Goal: Task Accomplishment & Management: Use online tool/utility

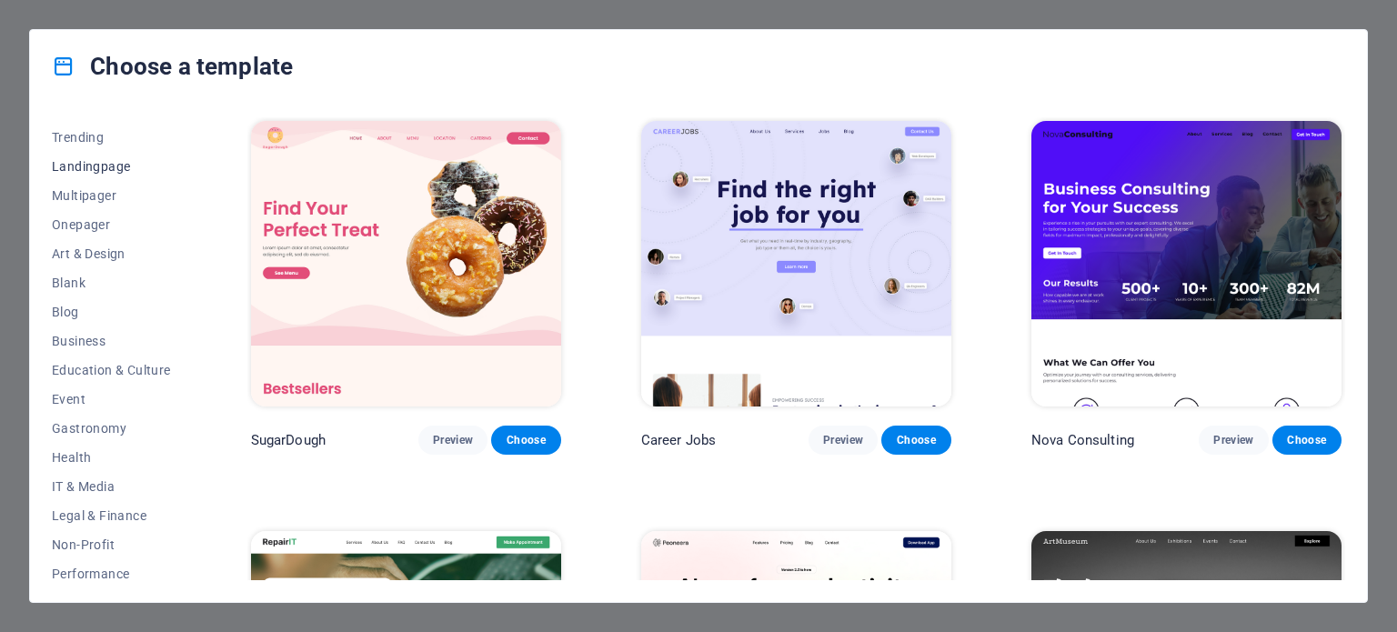
click at [112, 159] on span "Landingpage" at bounding box center [111, 166] width 119 height 15
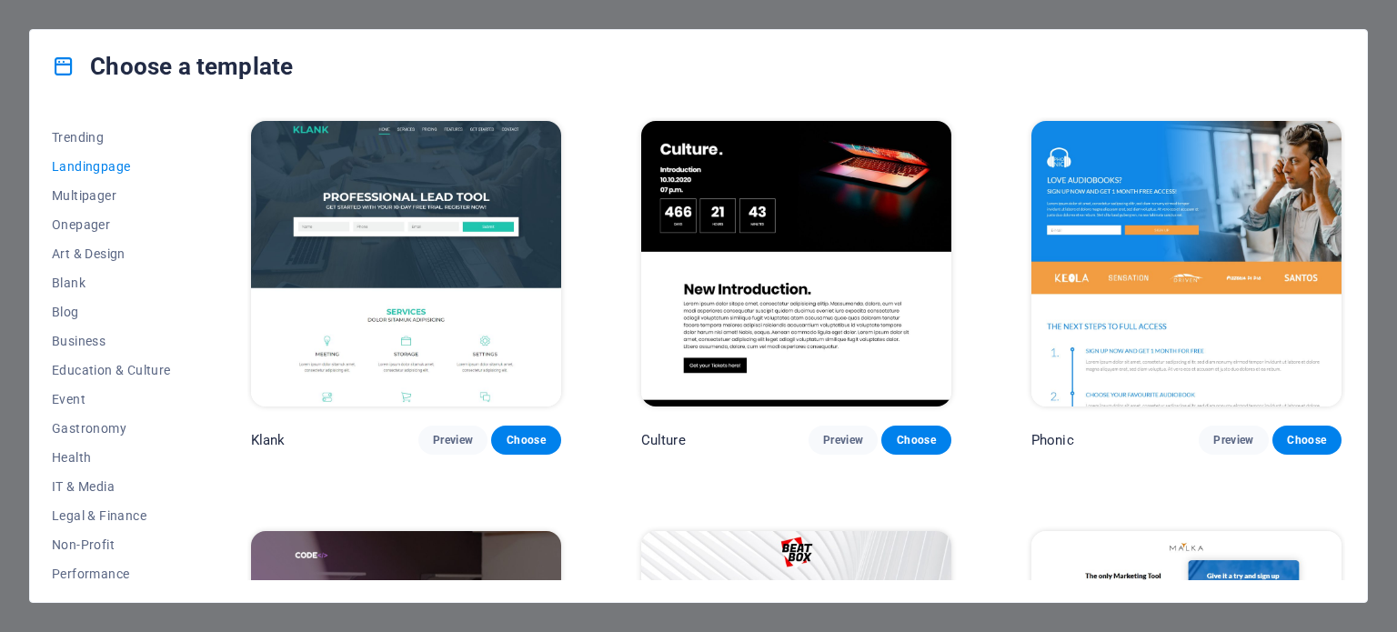
scroll to position [546, 0]
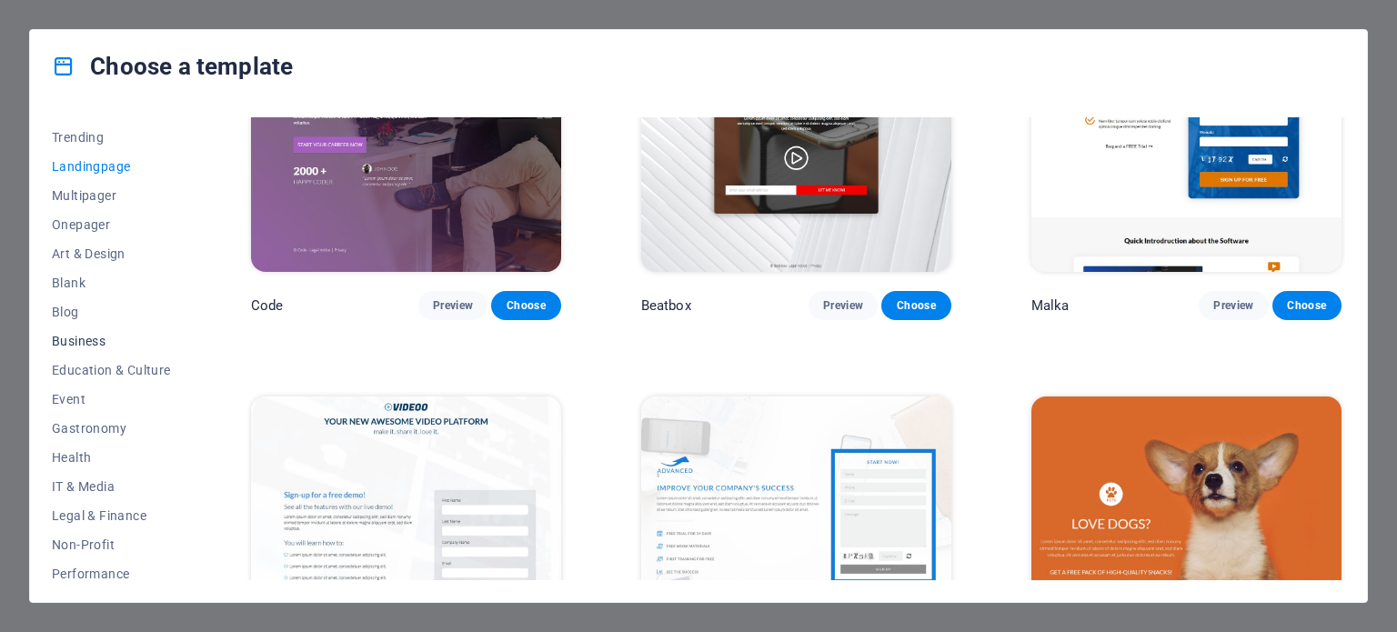
click at [101, 348] on button "Business" at bounding box center [111, 341] width 119 height 29
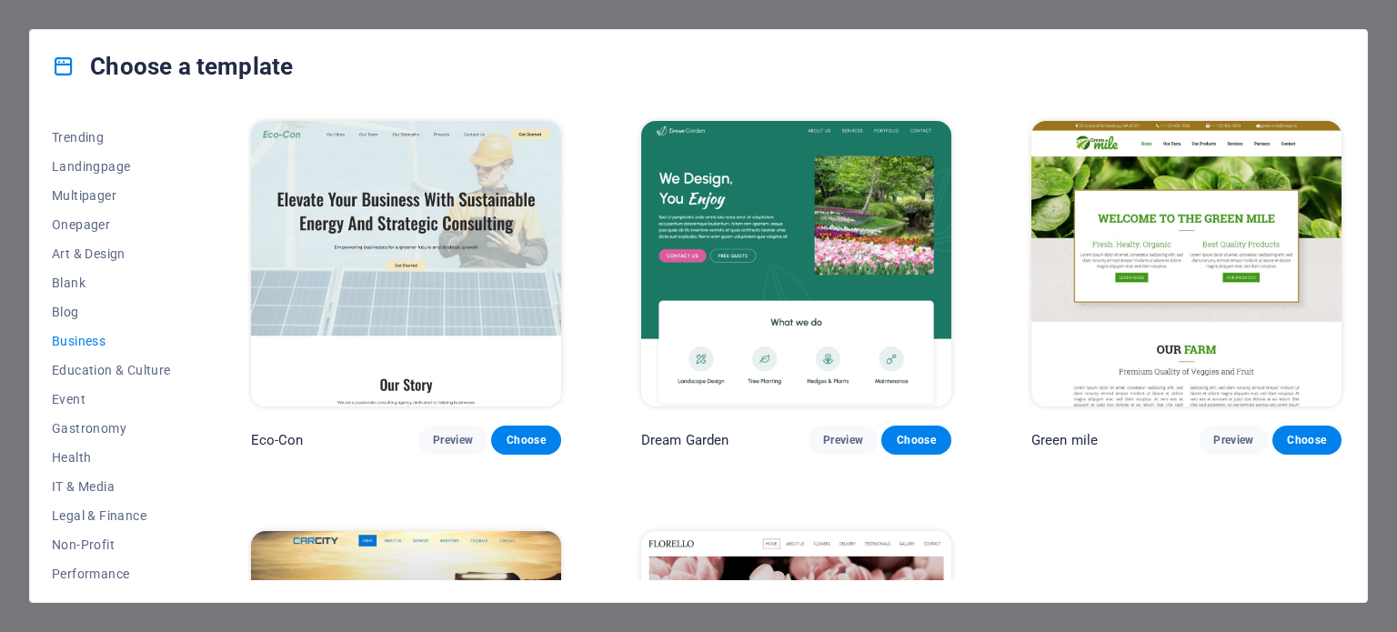
scroll to position [280, 0]
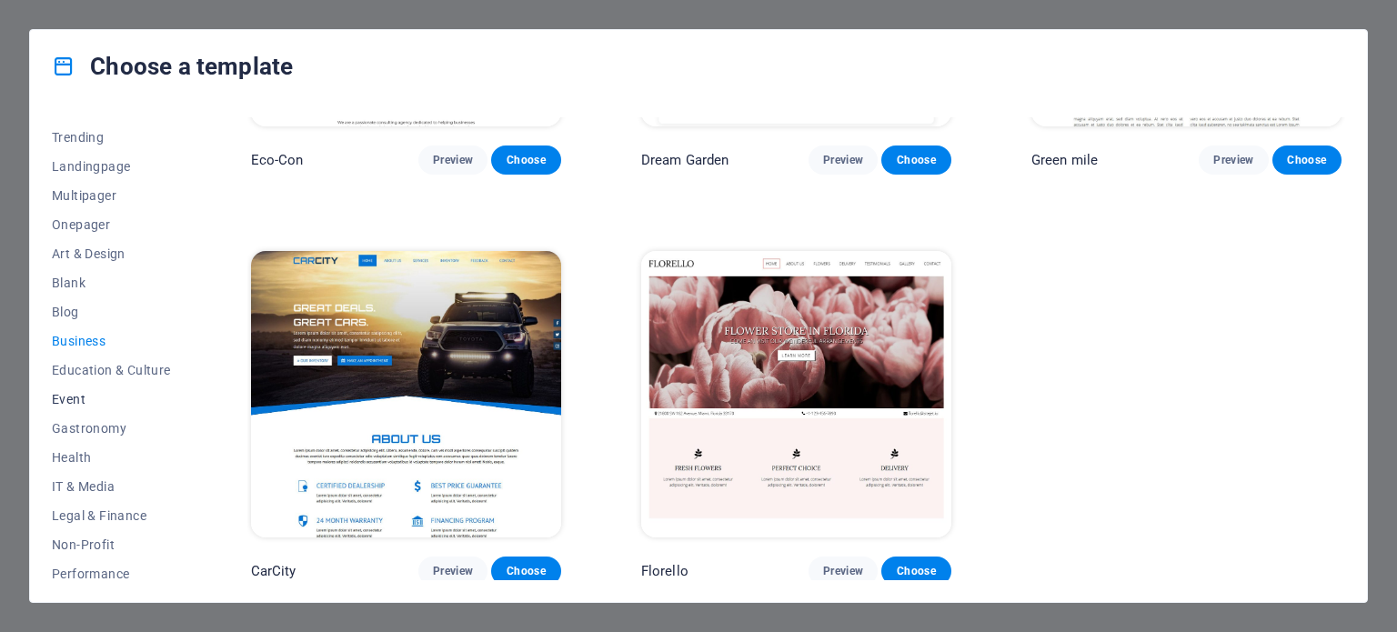
click at [88, 395] on span "Event" at bounding box center [111, 399] width 119 height 15
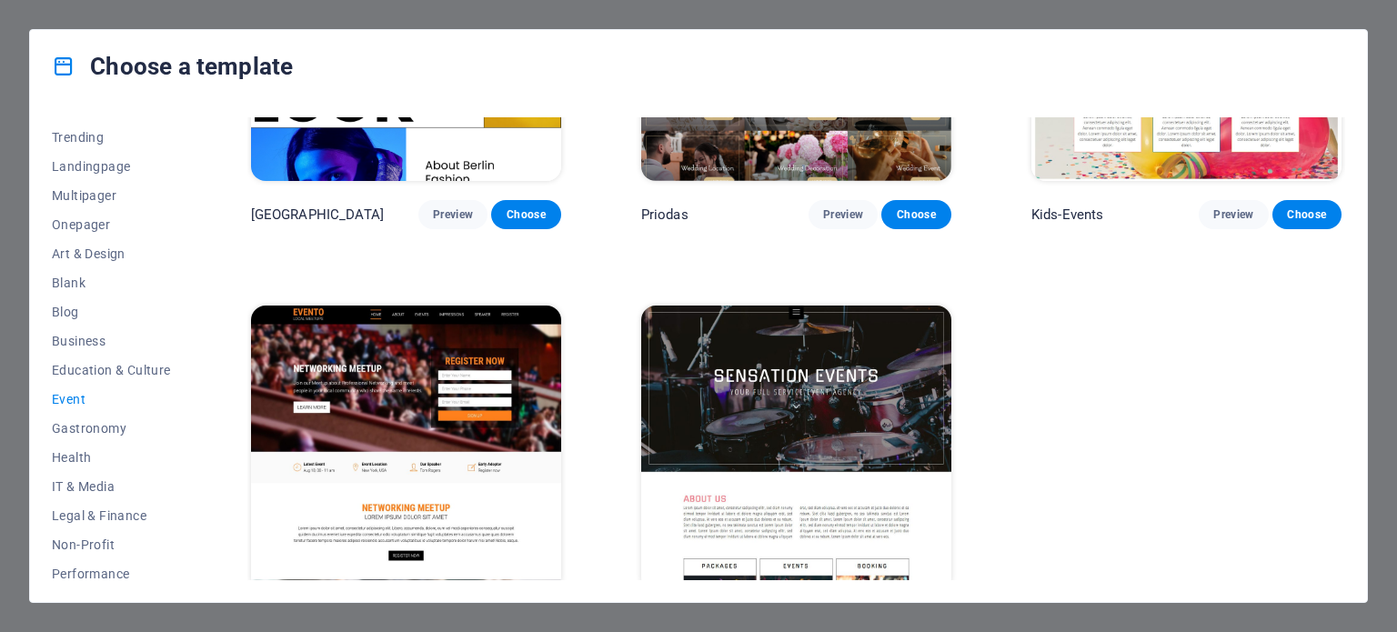
scroll to position [689, 0]
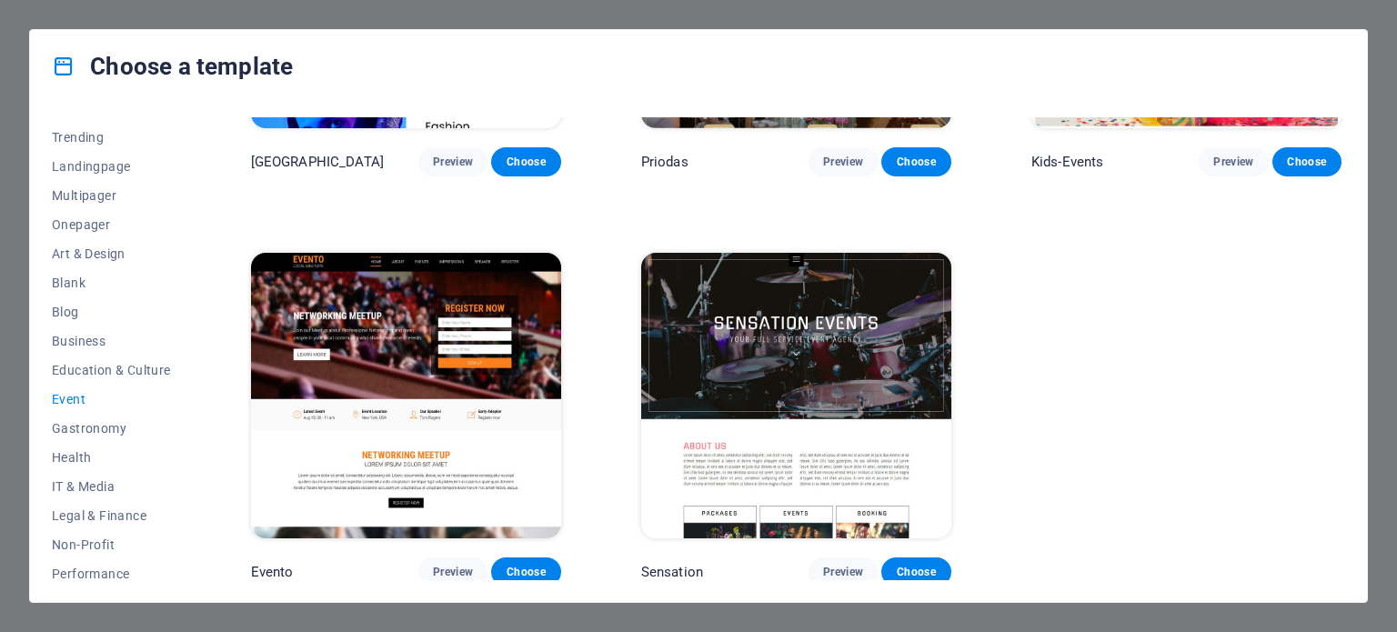
click at [1376, 178] on div "Choose a template All Templates My Templates New Trending Landingpage Multipage…" at bounding box center [698, 316] width 1397 height 632
click at [56, 79] on h4 "Choose a template" at bounding box center [172, 66] width 241 height 29
click at [22, 264] on div "Choose a template All Templates My Templates New Trending Landingpage Multipage…" at bounding box center [698, 316] width 1397 height 632
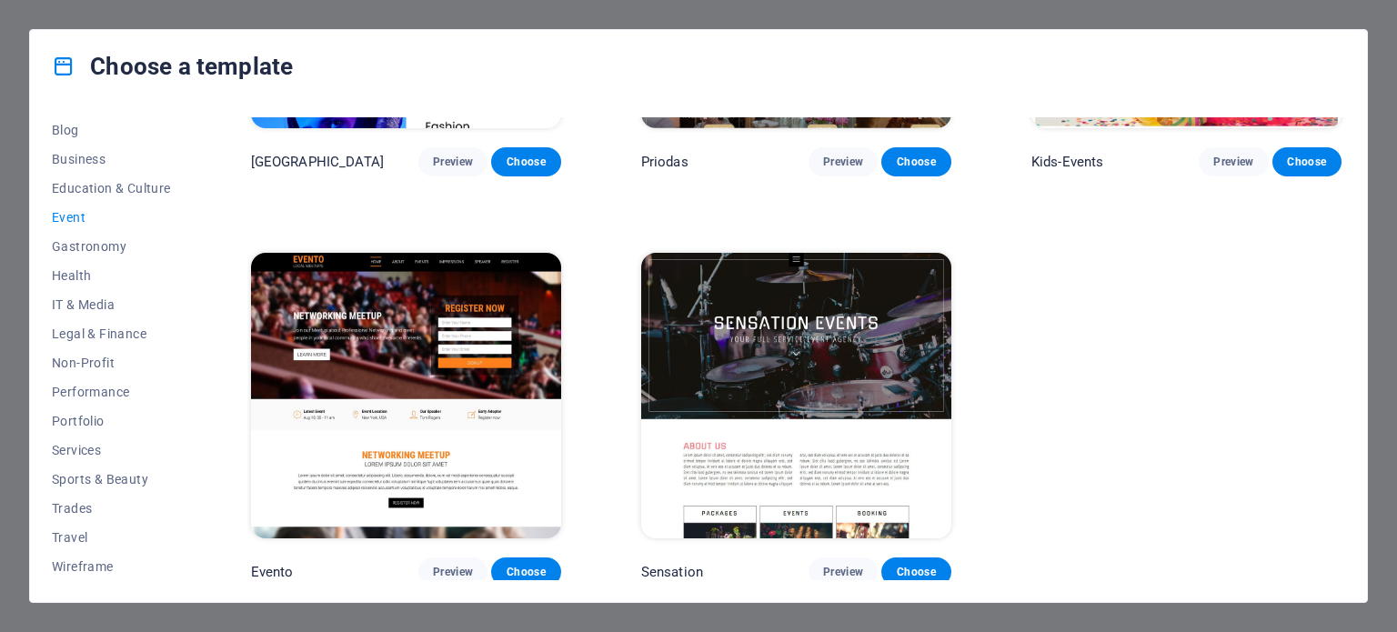
click at [176, 611] on div "Choose a template All Templates My Templates New Trending Landingpage Multipage…" at bounding box center [698, 316] width 1397 height 632
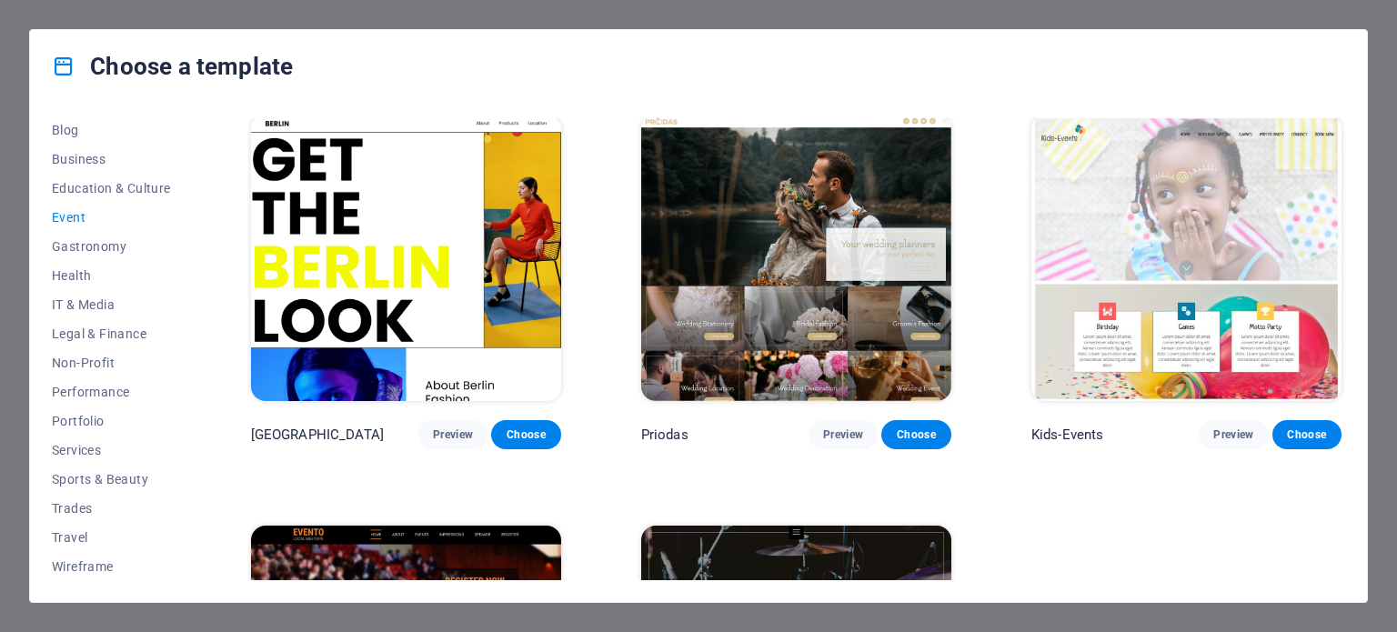
scroll to position [0, 0]
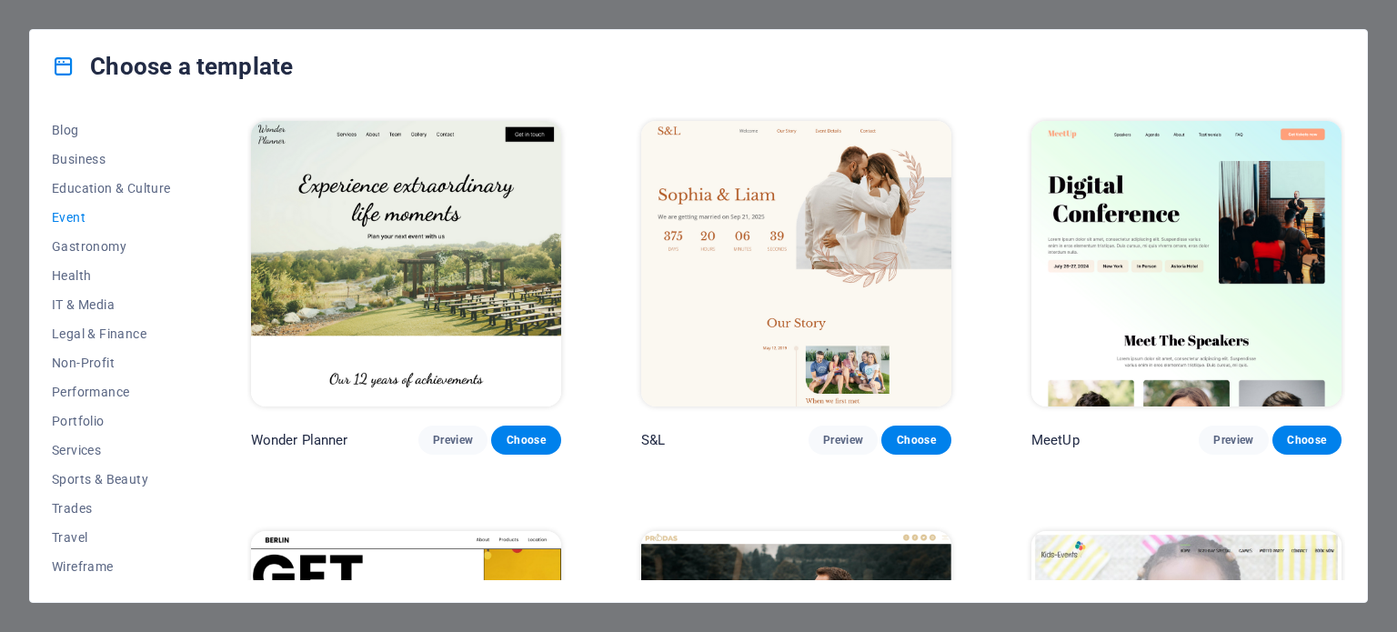
drag, startPoint x: 1345, startPoint y: 255, endPoint x: 1369, endPoint y: 102, distance: 154.6
click at [1375, 108] on div "Choose a template All Templates My Templates New Trending Landingpage Multipage…" at bounding box center [698, 316] width 1397 height 632
click at [1142, 35] on div "Choose a template" at bounding box center [698, 66] width 1337 height 73
drag, startPoint x: 873, startPoint y: 35, endPoint x: 743, endPoint y: 0, distance: 134.8
click at [873, 36] on div "Choose a template" at bounding box center [698, 66] width 1337 height 73
